Goal: Book appointment/travel/reservation

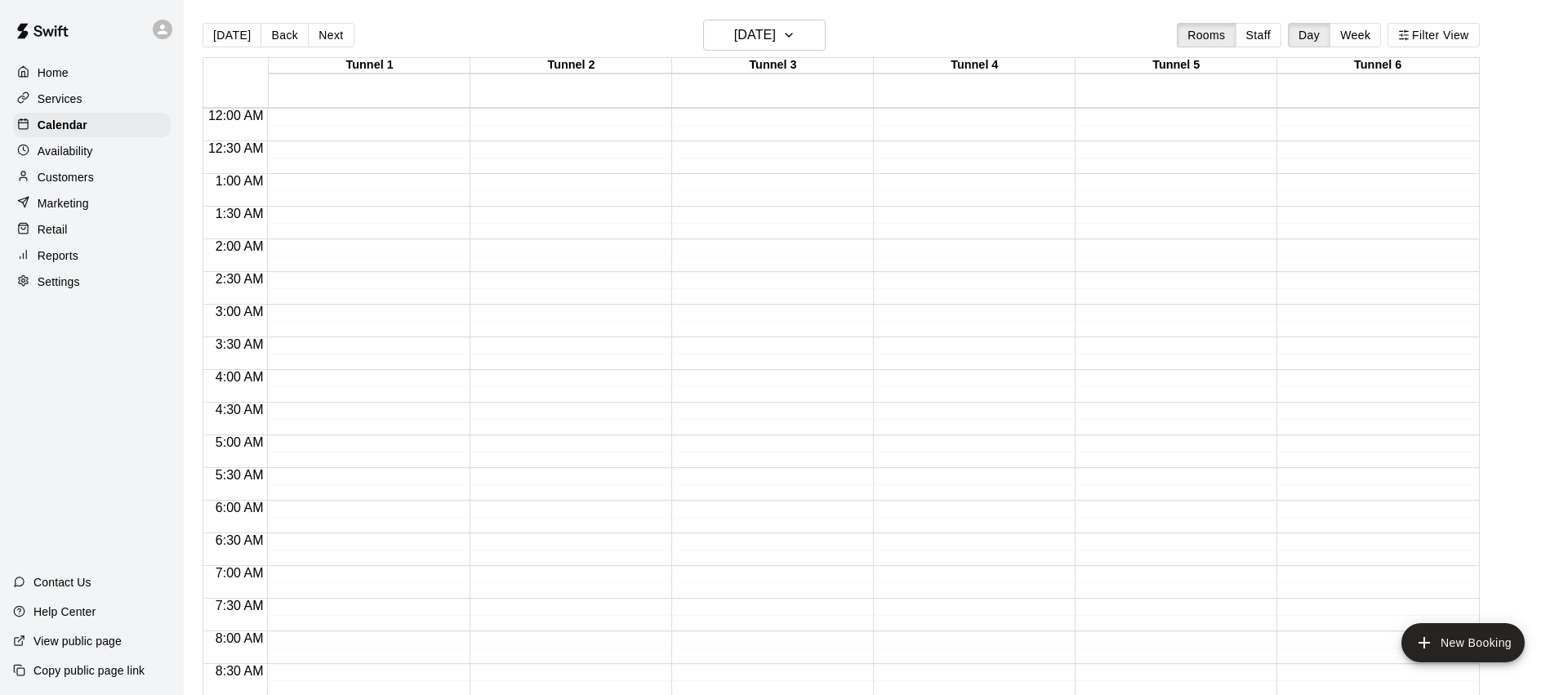
scroll to position [849, 0]
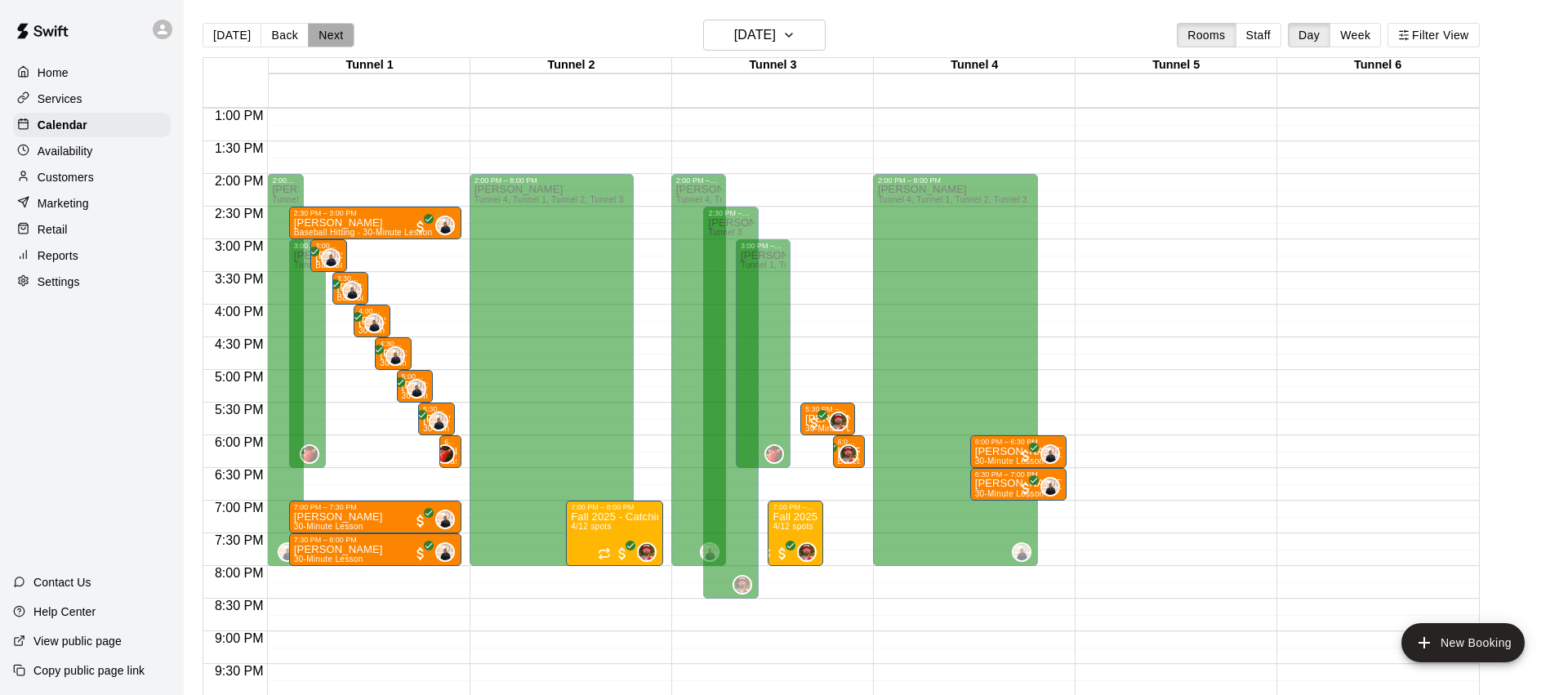
click at [336, 39] on button "Next" at bounding box center [330, 35] width 45 height 25
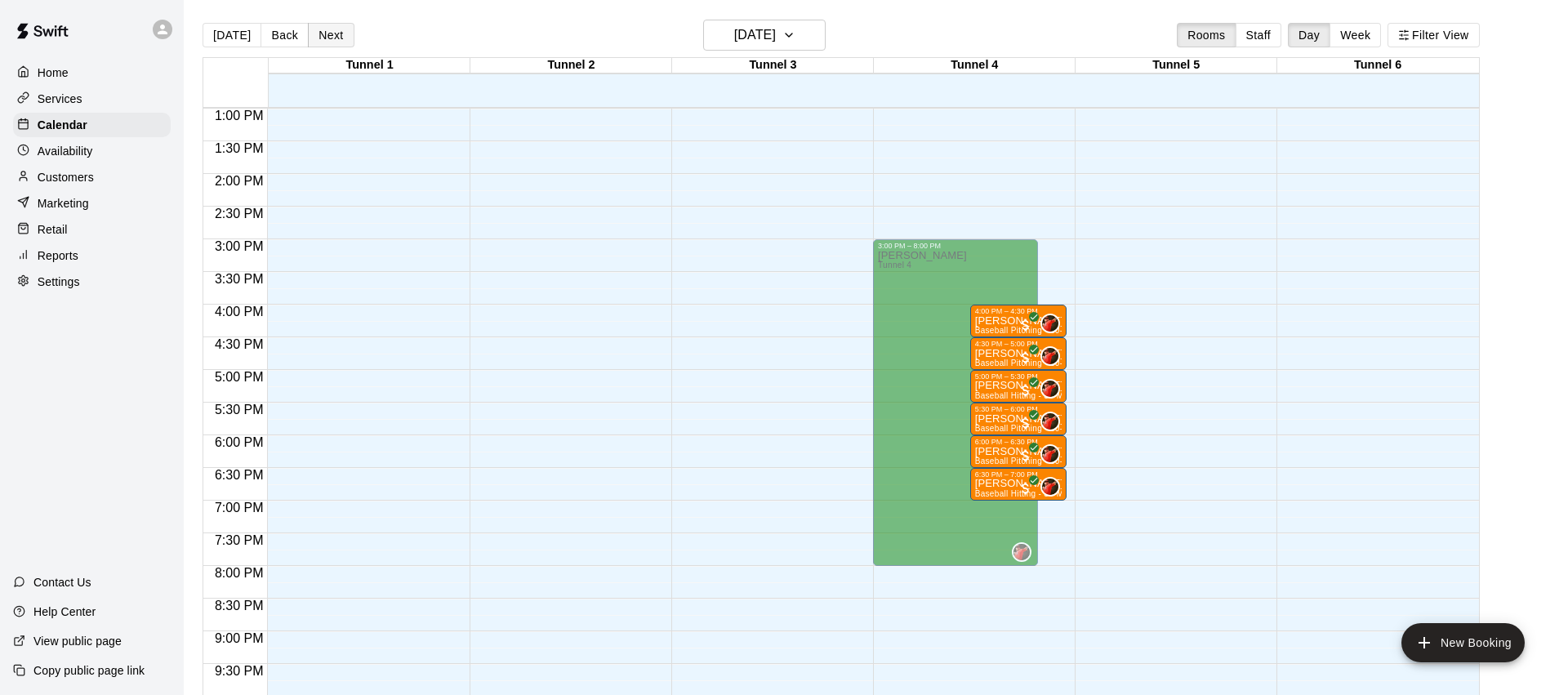
click at [336, 39] on button "Next" at bounding box center [330, 35] width 45 height 25
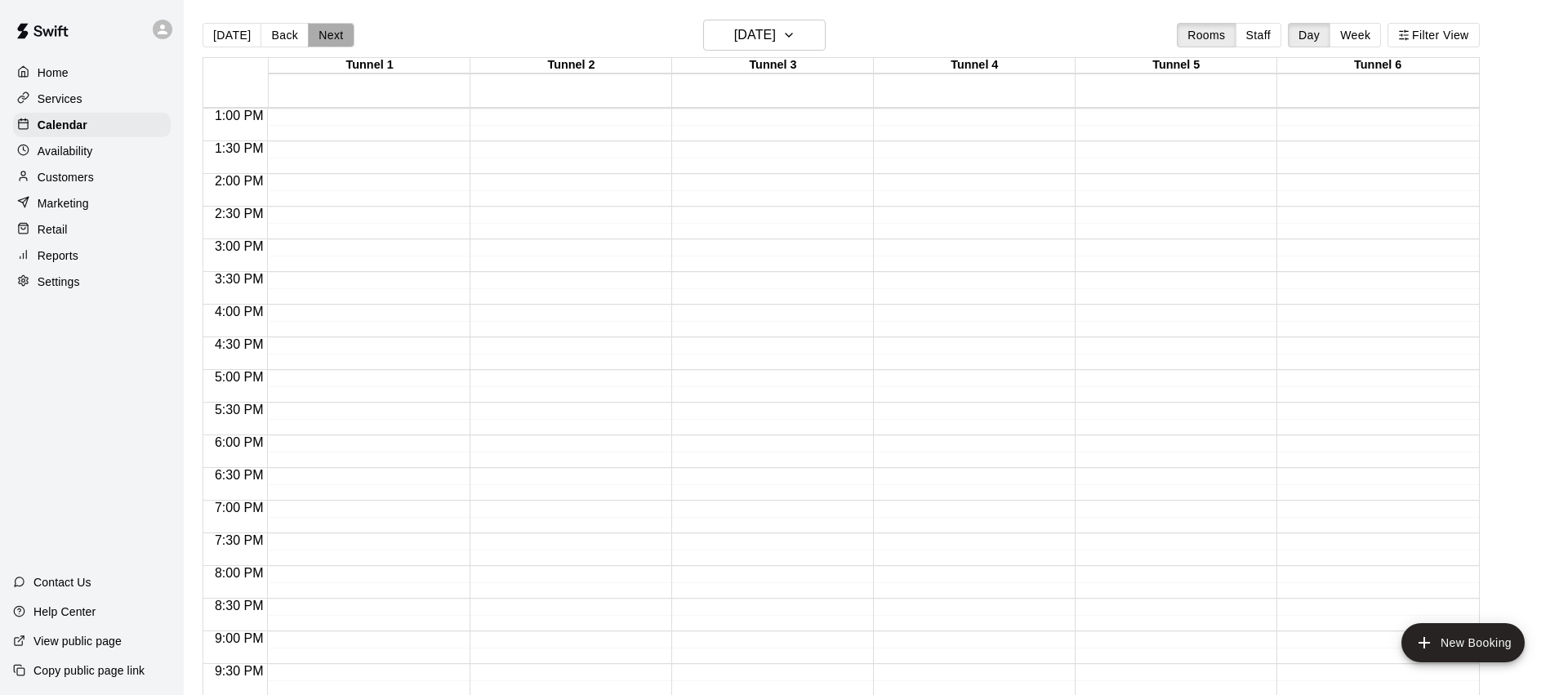
click at [336, 39] on button "Next" at bounding box center [330, 35] width 45 height 25
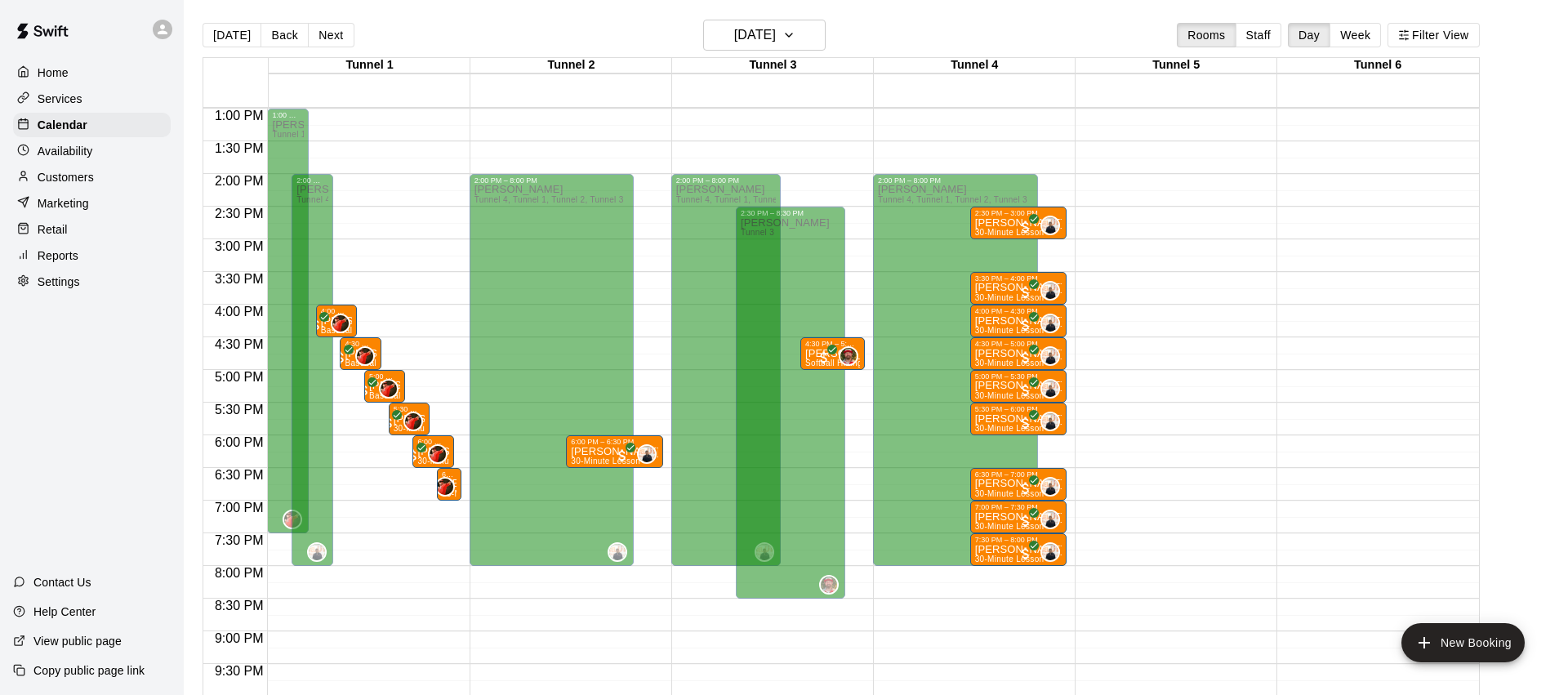
drag, startPoint x: 929, startPoint y: 29, endPoint x: 922, endPoint y: 41, distance: 13.9
click at [928, 30] on div "Today Back Next Monday Sep 22 Rooms Staff Day Week Filter View" at bounding box center [841, 39] width 1277 height 38
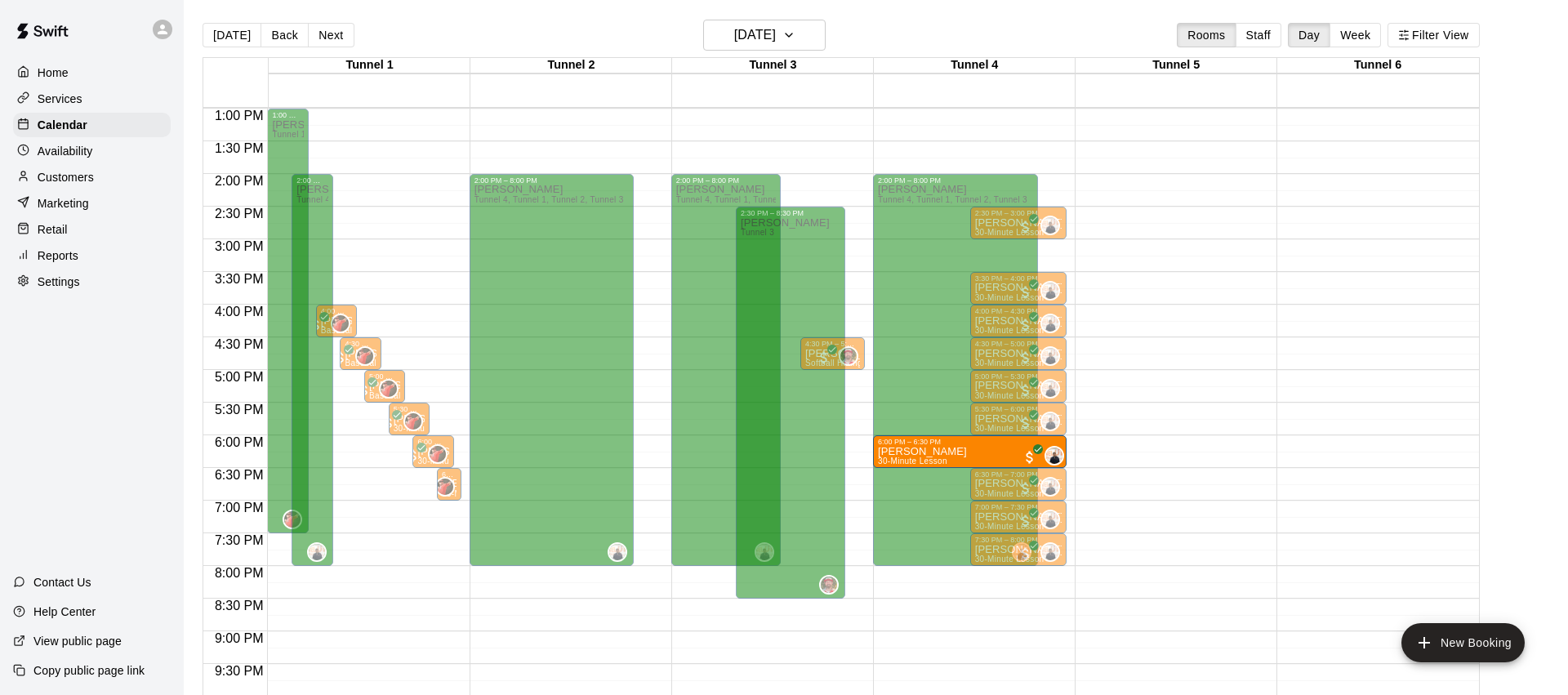
drag, startPoint x: 596, startPoint y: 450, endPoint x: 947, endPoint y: 454, distance: 351.0
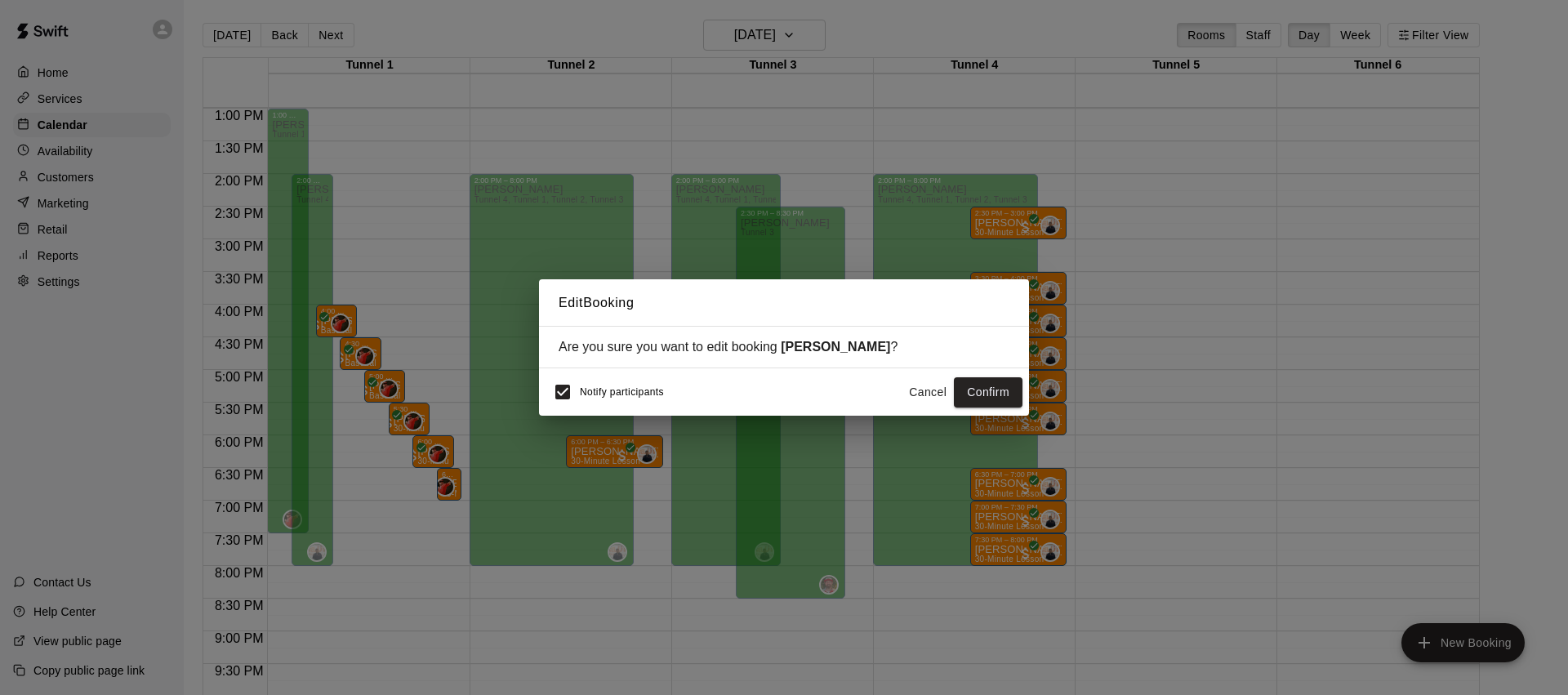
click at [629, 392] on span "Notify participants" at bounding box center [622, 393] width 84 height 12
click at [995, 391] on button "Confirm" at bounding box center [988, 392] width 68 height 31
